Goal: Check status

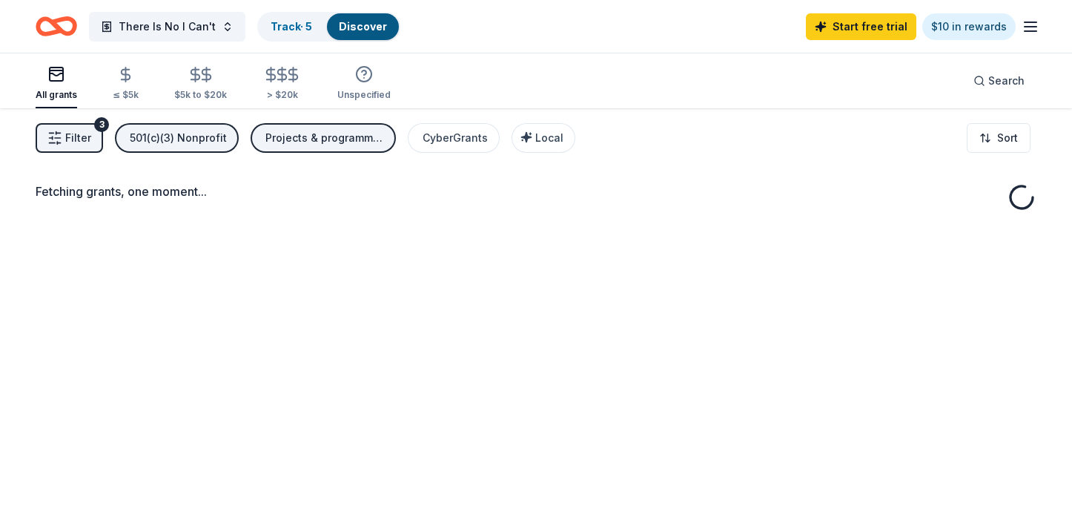
click at [610, 27] on div "There Is No I Can't Track · 5 Discover Start free trial $10 in rewards" at bounding box center [536, 26] width 1001 height 35
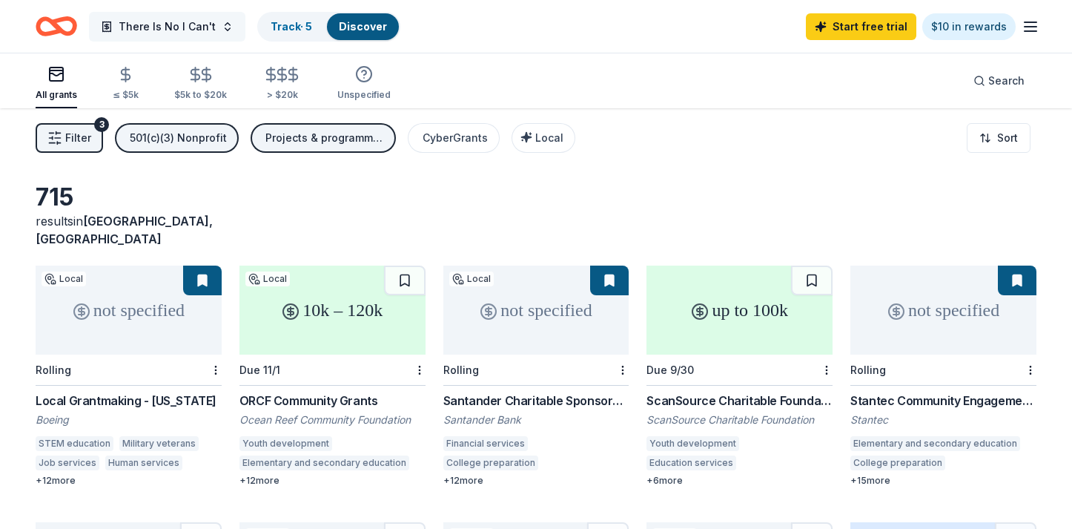
scroll to position [0, 1]
click at [166, 22] on span "There Is No I Can't" at bounding box center [167, 27] width 97 height 18
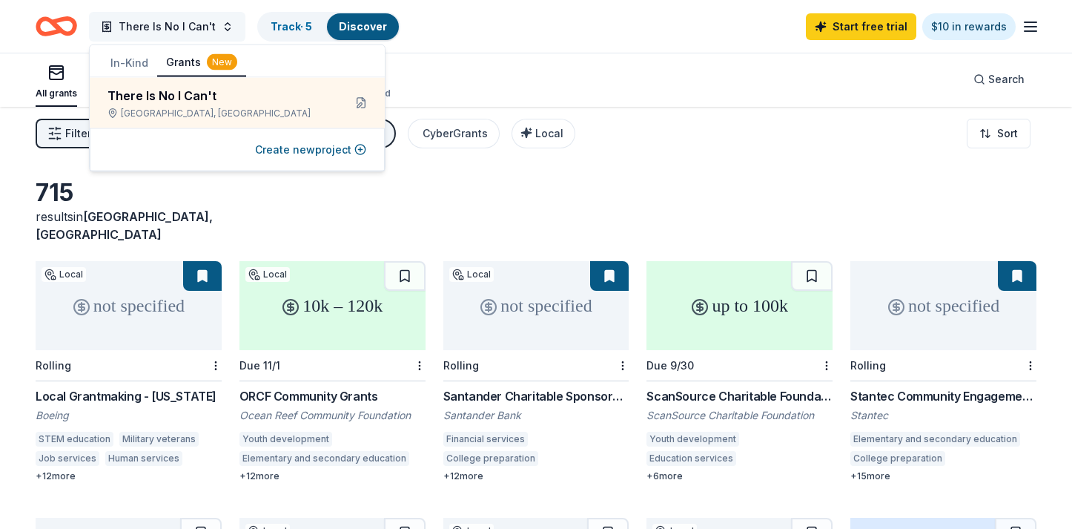
scroll to position [4, 0]
click at [125, 57] on button "In-Kind" at bounding box center [130, 63] width 56 height 27
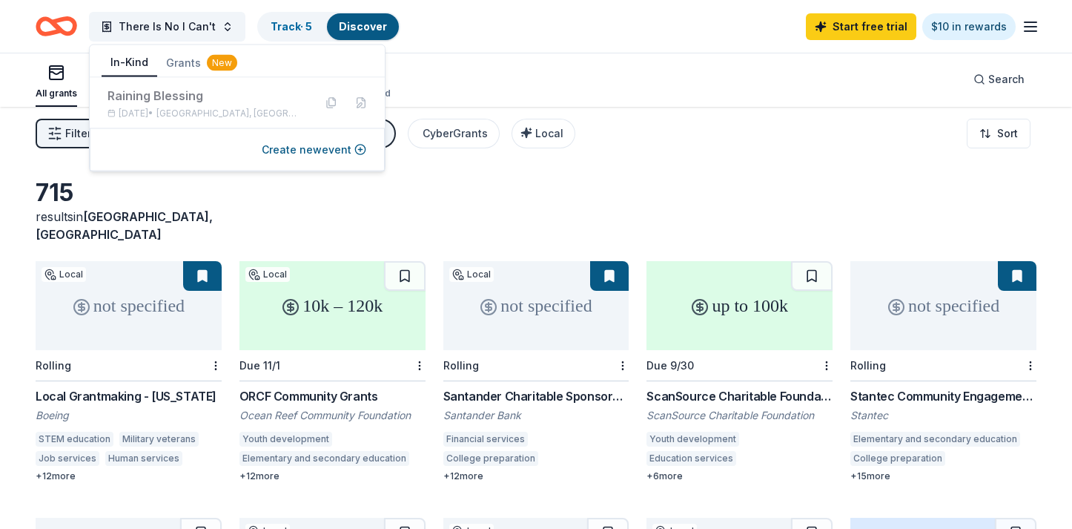
scroll to position [5, 0]
click at [141, 96] on div "Raining Blessing" at bounding box center [205, 96] width 194 height 18
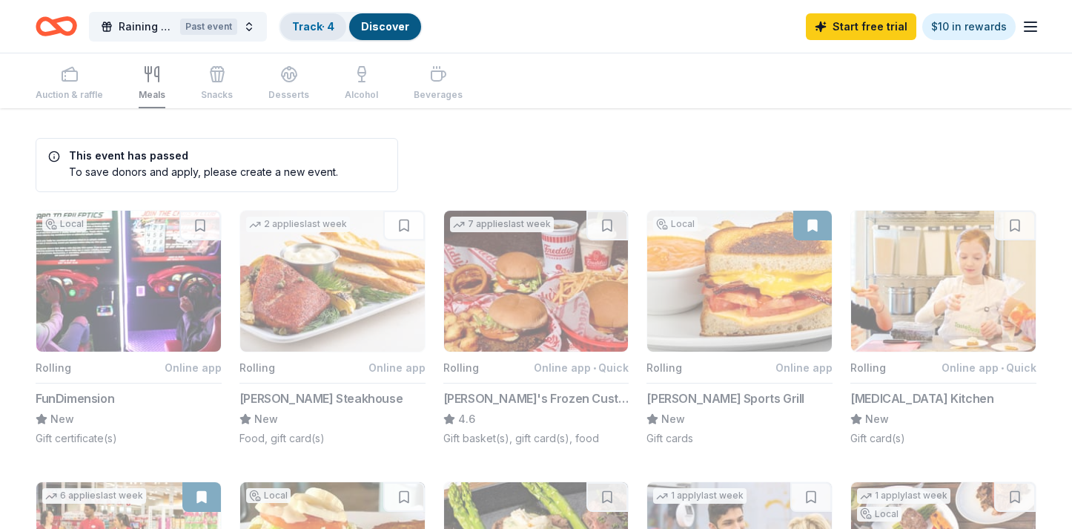
click at [310, 26] on link "Track · 4" at bounding box center [313, 26] width 42 height 13
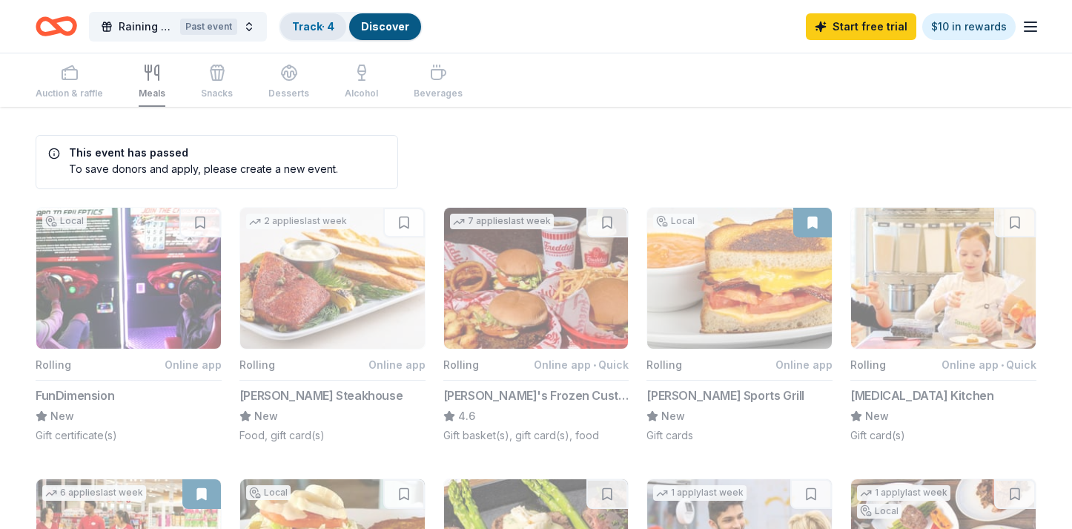
scroll to position [1, 0]
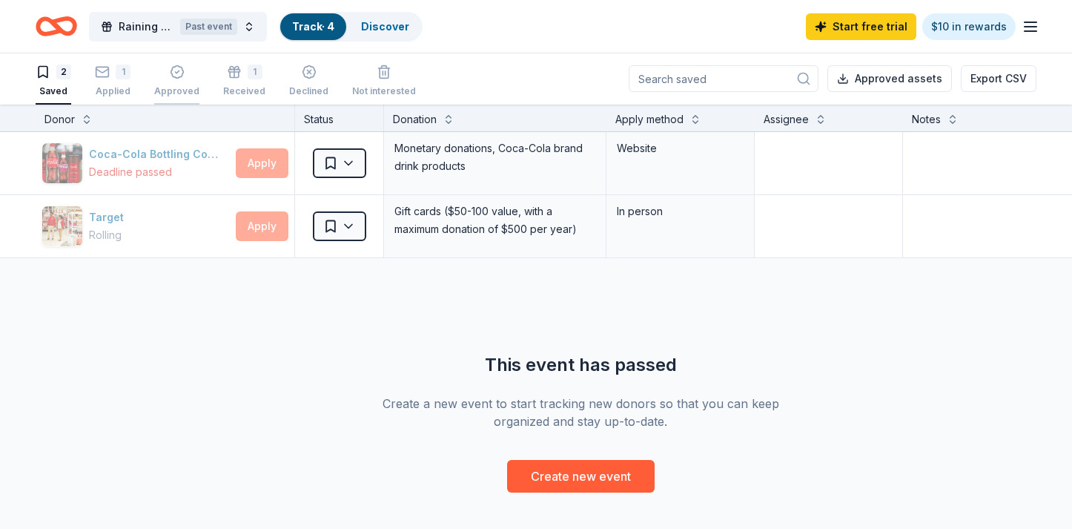
click at [171, 69] on icon "button" at bounding box center [177, 72] width 15 height 15
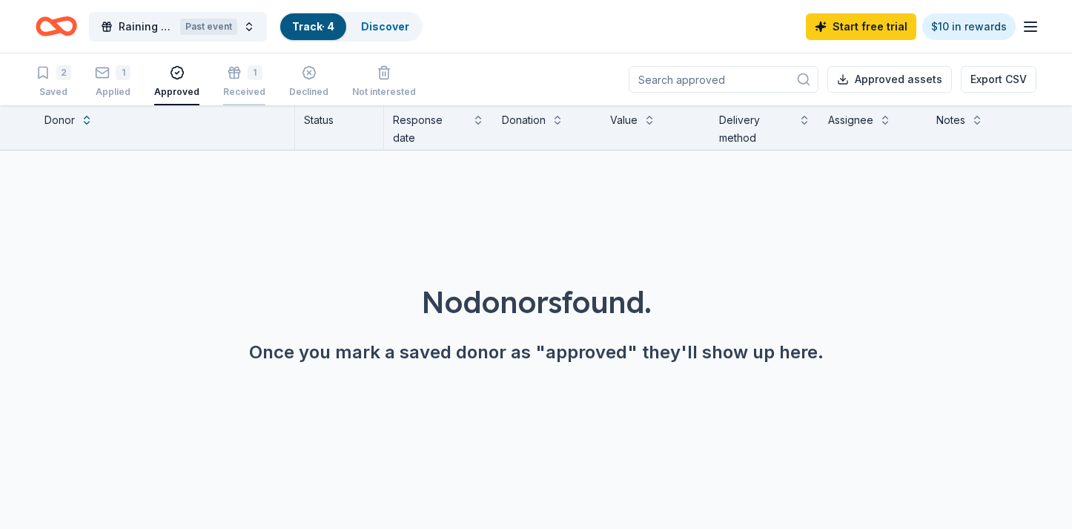
click at [250, 82] on div "1 Received" at bounding box center [244, 81] width 42 height 33
